Goal: Information Seeking & Learning: Understand process/instructions

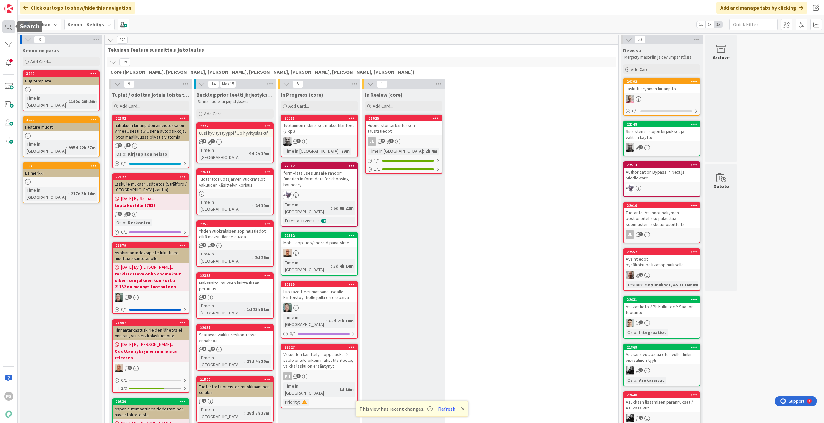
click at [10, 25] on div at bounding box center [8, 26] width 13 height 13
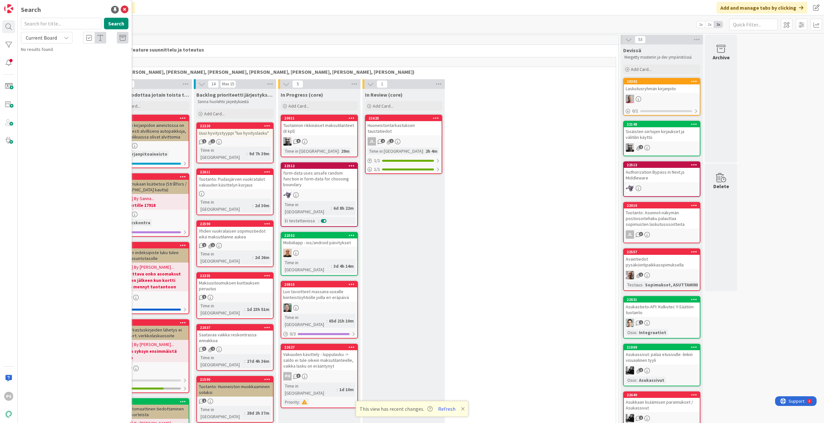
click at [40, 23] on input "text" at bounding box center [61, 24] width 80 height 12
type input "12801"
click at [66, 38] on icon at bounding box center [66, 37] width 5 height 5
click at [45, 63] on span "All Boards" at bounding box center [57, 65] width 67 height 10
click at [106, 59] on span "Reskontra, Sopimukset -lista - lisää tietoja näkyviin + listan koko" at bounding box center [78, 60] width 97 height 13
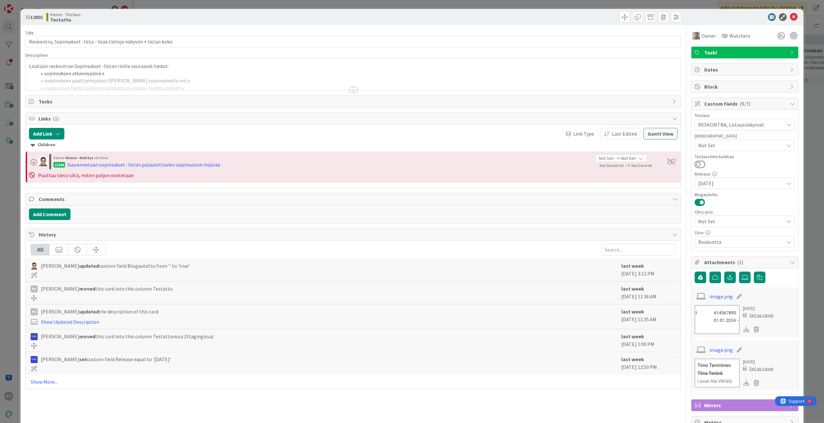
click at [351, 91] on div at bounding box center [353, 89] width 7 height 5
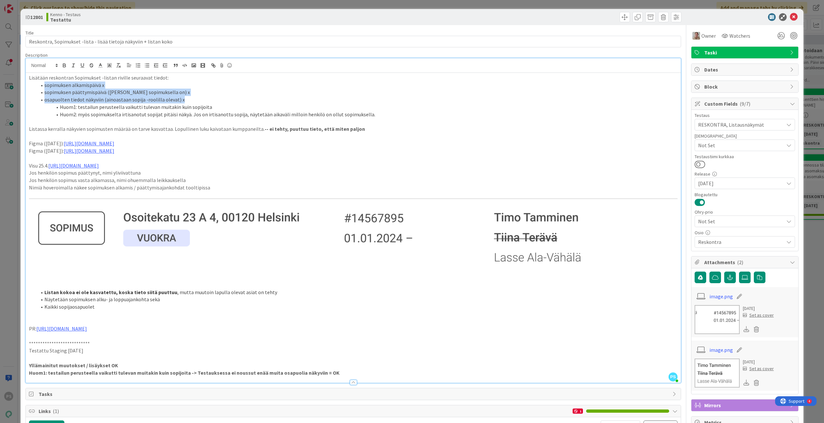
drag, startPoint x: 31, startPoint y: 85, endPoint x: 200, endPoint y: 99, distance: 169.6
click at [200, 99] on ol "sopimuksen alkamispäivä x sopimuksen päättymispäivä (jos sellainen sopimuksella…" at bounding box center [353, 99] width 649 height 37
copy ol "sopimuksen alkamispäivä x sopimuksen päättymispäivä (jos sellainen sopimuksella…"
click at [38, 178] on p "Jos henkilön sopimus vasta alkamassa, nimi ohuemmalla leikkauksella" at bounding box center [353, 179] width 649 height 7
click at [31, 174] on p "Jos henkilön sopimus päättynyt, nimi yliviivattuna" at bounding box center [353, 172] width 649 height 7
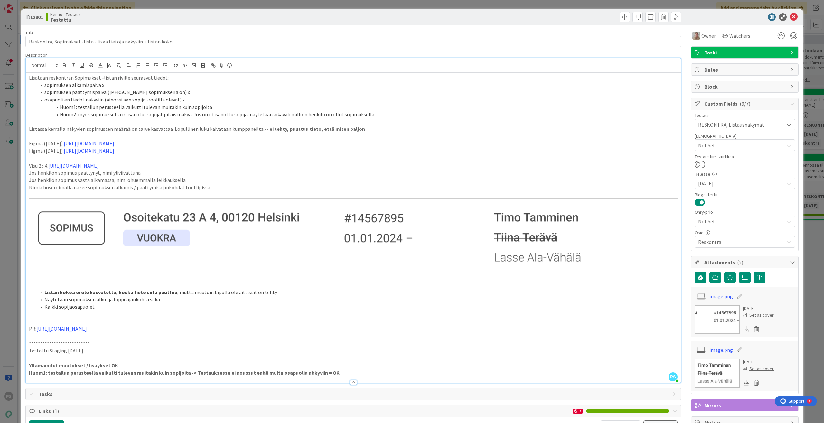
click at [28, 174] on div "Lisätään reskontran Sopimukset -listan riville seuraavat tiedot: sopimuksen alk…" at bounding box center [353, 228] width 655 height 310
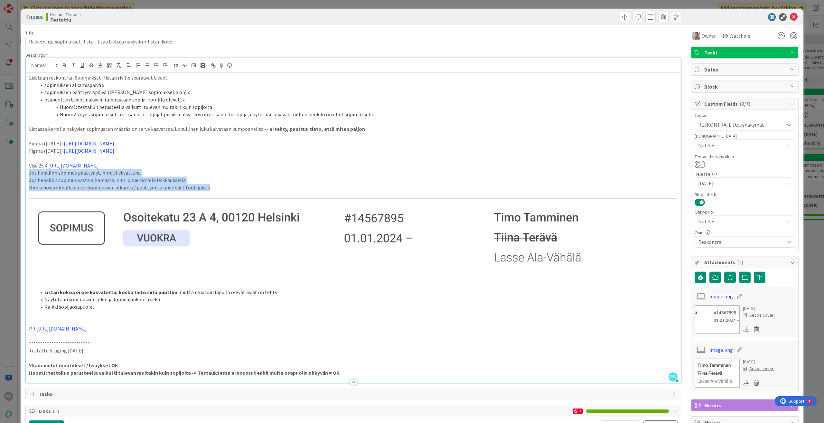
drag, startPoint x: 28, startPoint y: 174, endPoint x: 235, endPoint y: 187, distance: 207.2
click at [235, 187] on div "Lisätään reskontran Sopimukset -listan riville seuraavat tiedot: sopimuksen alk…" at bounding box center [353, 228] width 655 height 310
copy div "Jos henkilön sopimus päättynyt, nimi yliviivattuna Jos henkilön sopimus vasta a…"
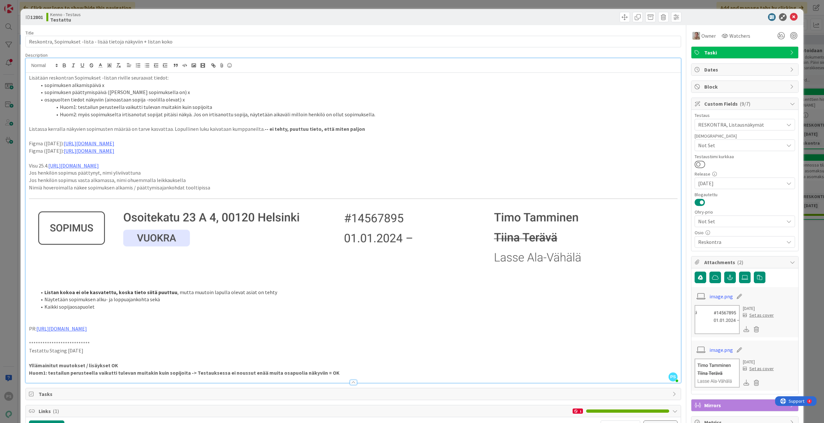
click at [254, 93] on li "sopimuksen päättymispäivä ([PERSON_NAME] sopimuksella on) x" at bounding box center [357, 92] width 641 height 7
click at [541, 16] on icon at bounding box center [794, 17] width 8 height 8
